Goal: Transaction & Acquisition: Book appointment/travel/reservation

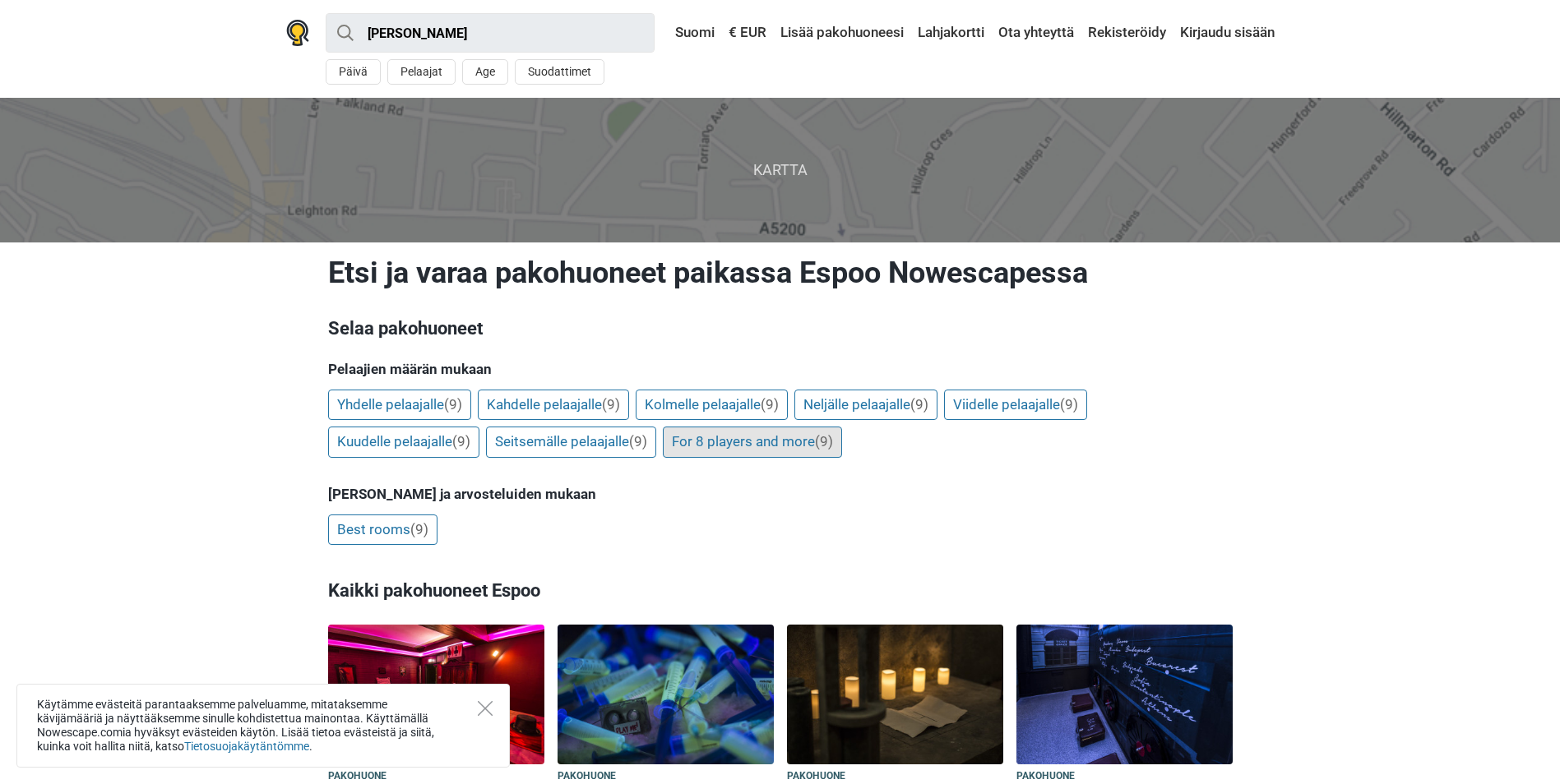
click at [743, 435] on link "For 8 players and more (9)" at bounding box center [752, 442] width 179 height 31
click at [427, 439] on link "Kuudelle pelaajalle (9)" at bounding box center [404, 442] width 151 height 31
click at [855, 397] on link "Neljälle pelaajalle (9)" at bounding box center [866, 405] width 143 height 31
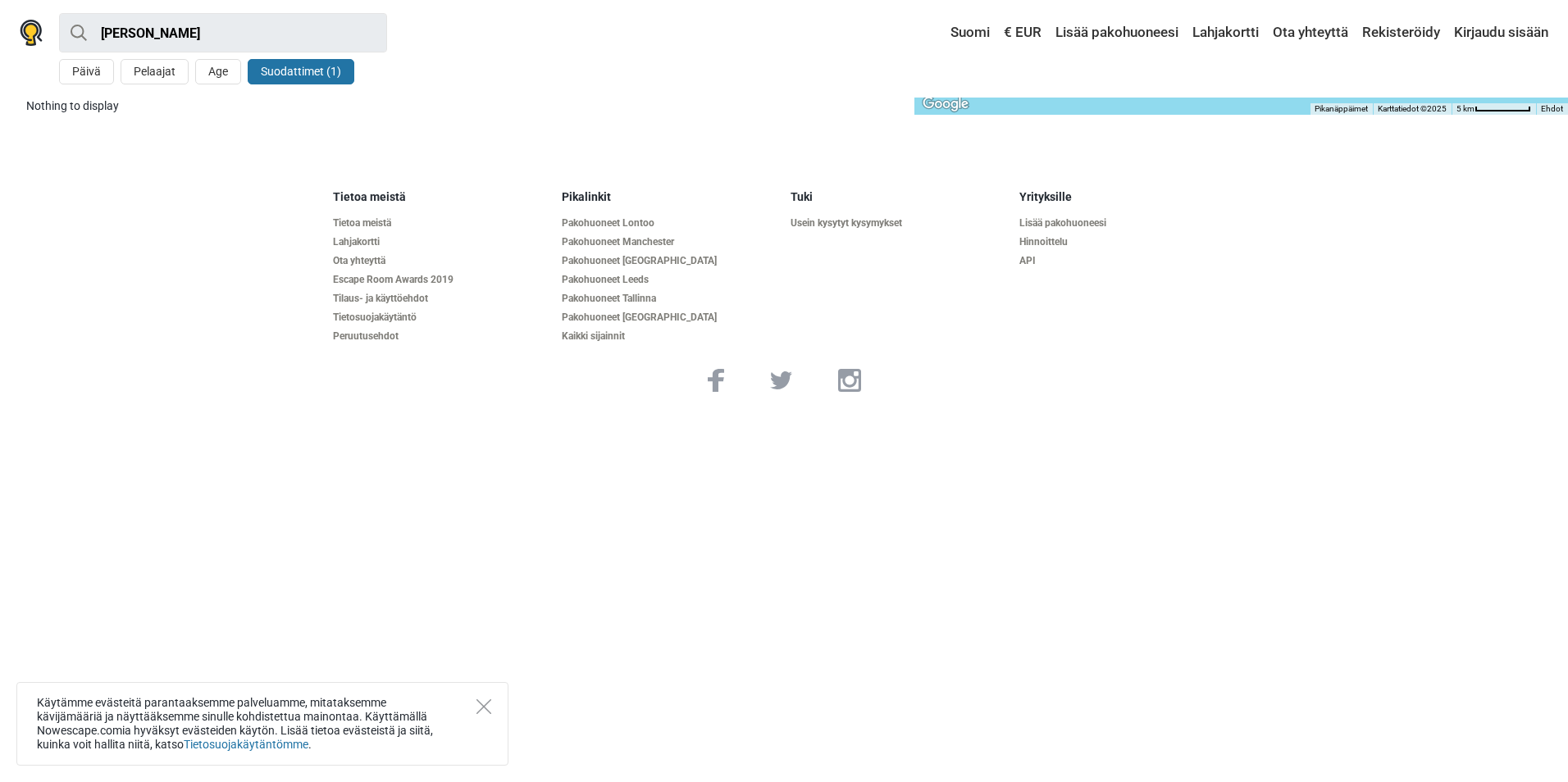
click at [474, 701] on div "Käytämme evästeitä parantaaksemme palveluamme, mitataksemme kävijämääriä ja näy…" at bounding box center [262, 724] width 492 height 84
click at [495, 705] on div "Käytämme evästeitä parantaaksemme palveluamme, mitataksemme kävijämääriä ja näy…" at bounding box center [262, 724] width 492 height 84
click at [481, 707] on icon "Close" at bounding box center [484, 706] width 14 height 14
